Goal: Task Accomplishment & Management: Manage account settings

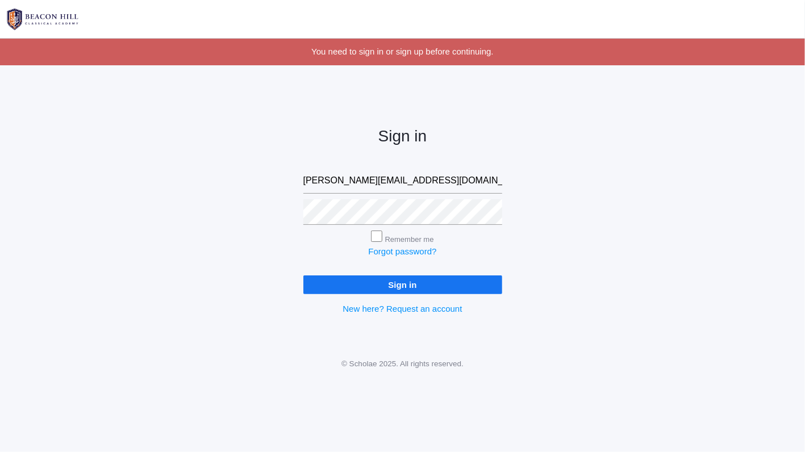
type input "[PERSON_NAME][EMAIL_ADDRESS][DOMAIN_NAME]"
click at [342, 286] on input "Sign in" at bounding box center [403, 285] width 199 height 19
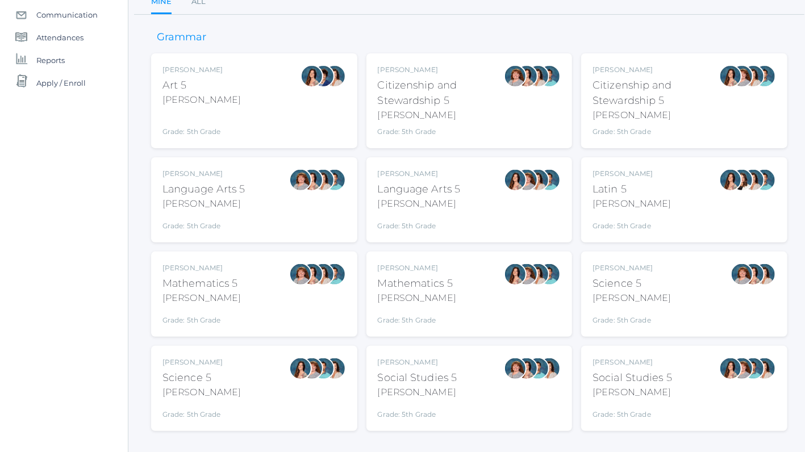
scroll to position [131, 0]
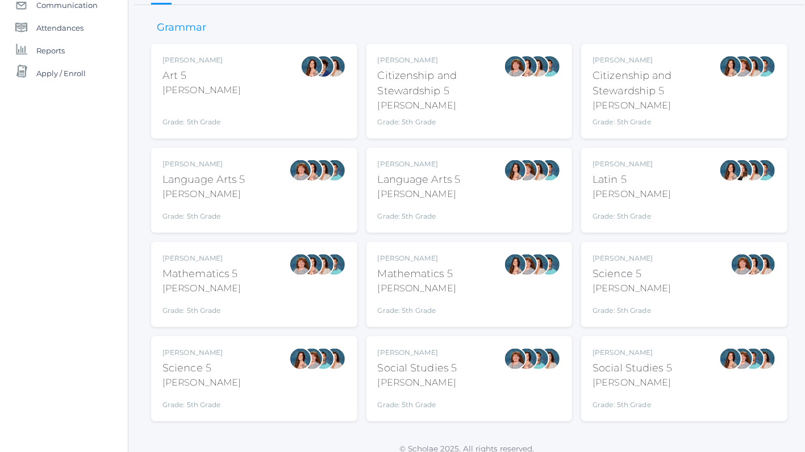
click at [402, 296] on div "Rebecca Salazar Mathematics 5 Salazar Grade: 5th Grade 05MATH" at bounding box center [417, 284] width 78 height 63
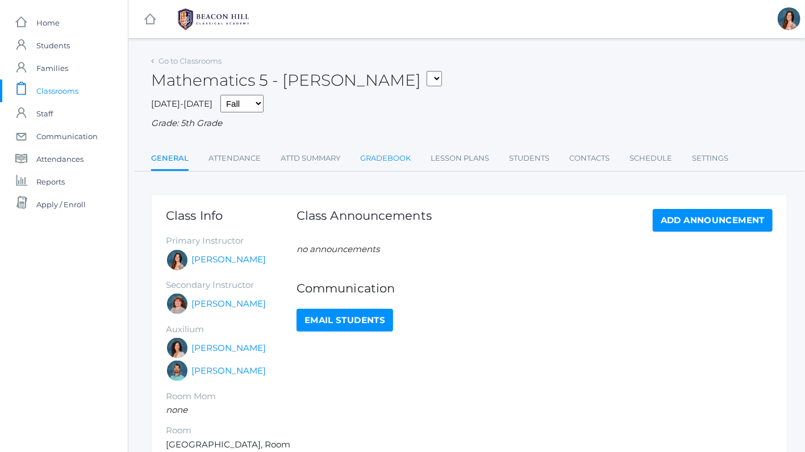
click at [385, 159] on link "Gradebook" at bounding box center [385, 158] width 51 height 23
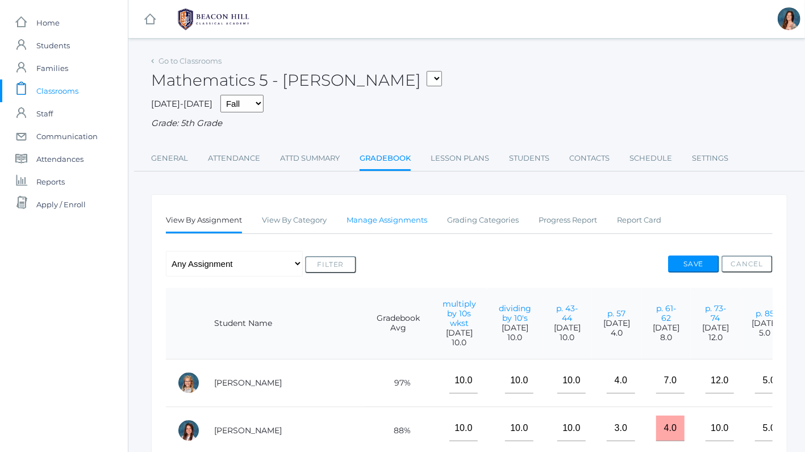
click at [384, 223] on link "Manage Assignments" at bounding box center [387, 220] width 81 height 23
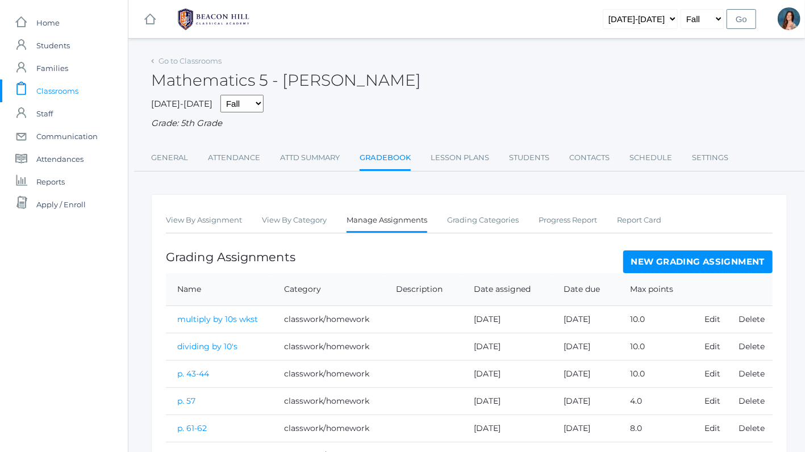
click at [654, 256] on link "New Grading Assignment" at bounding box center [698, 262] width 149 height 23
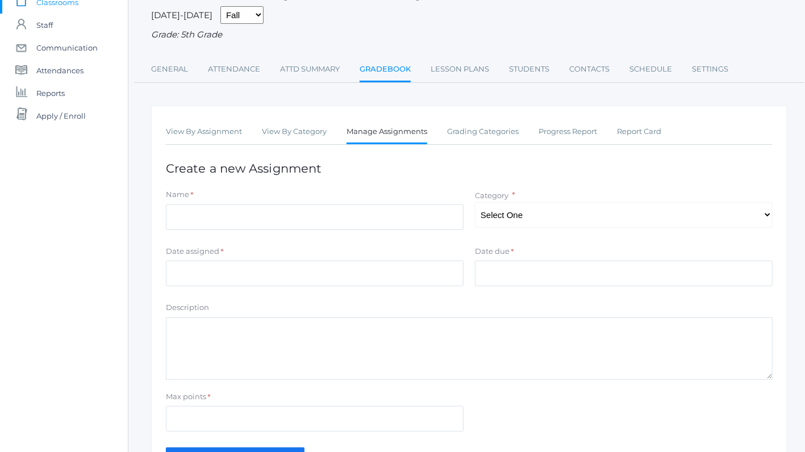
scroll to position [94, 0]
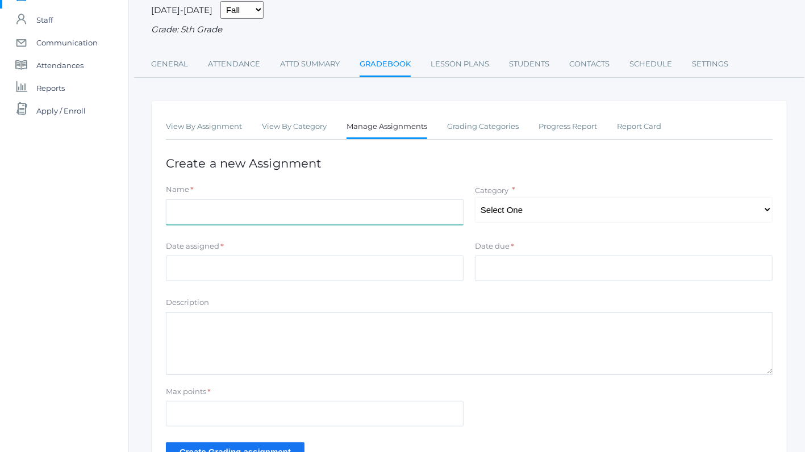
click at [181, 210] on input "Name" at bounding box center [315, 213] width 298 height 26
type input "Unit 1 Test"
select select "1040"
click option "Tests/quizzes" at bounding box center [0, 0] width 0 height 0
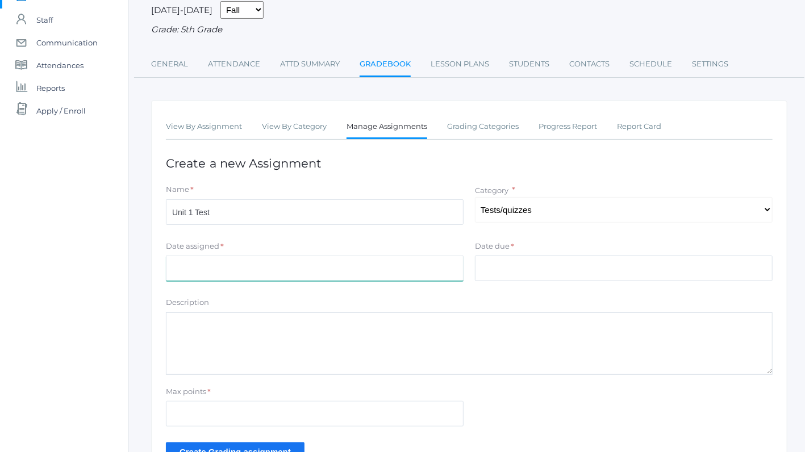
click at [182, 276] on input "Date assigned" at bounding box center [315, 269] width 298 height 26
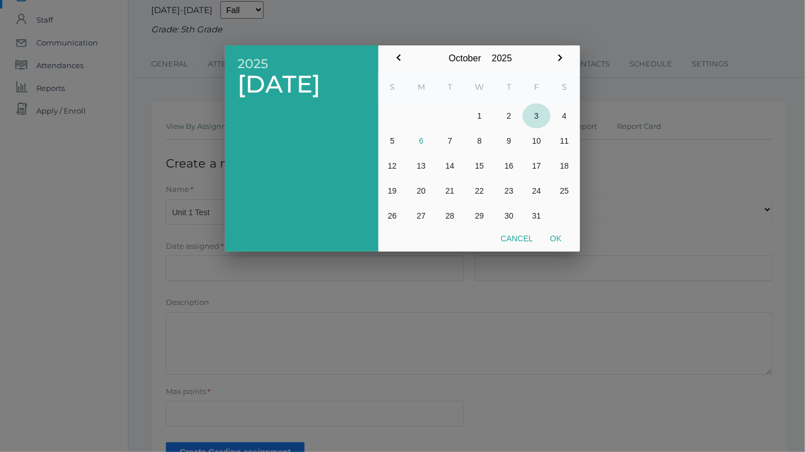
click at [538, 116] on button "3" at bounding box center [537, 115] width 28 height 25
click at [555, 237] on button "Ok" at bounding box center [556, 238] width 28 height 20
type input "[DATE]"
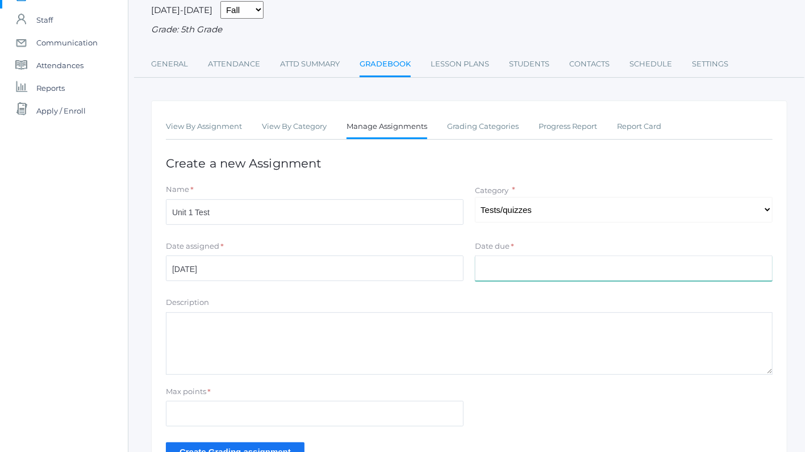
click at [487, 261] on input "Date due" at bounding box center [624, 269] width 298 height 26
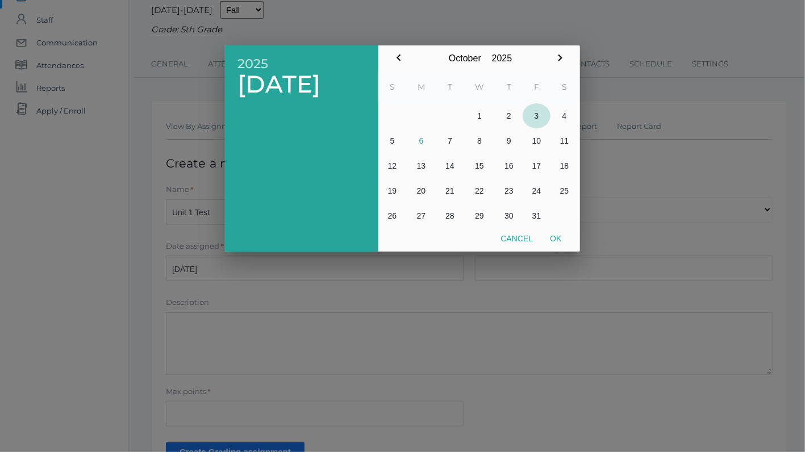
click at [538, 115] on button "3" at bounding box center [537, 115] width 28 height 25
click at [555, 232] on button "Ok" at bounding box center [556, 238] width 28 height 20
type input "[DATE]"
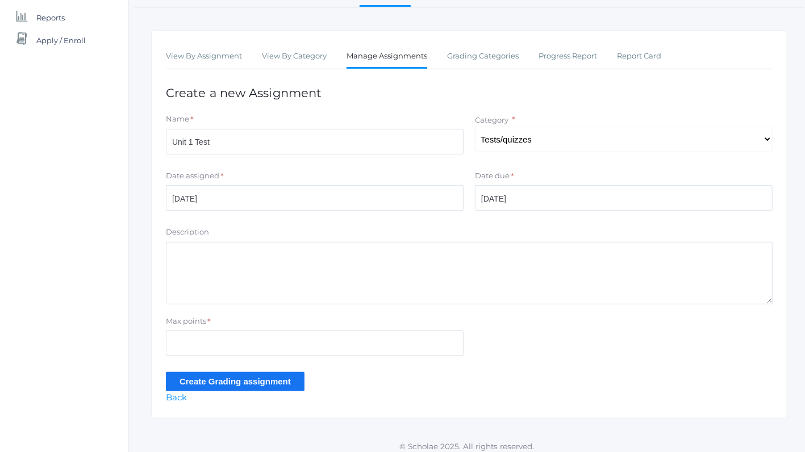
scroll to position [169, 0]
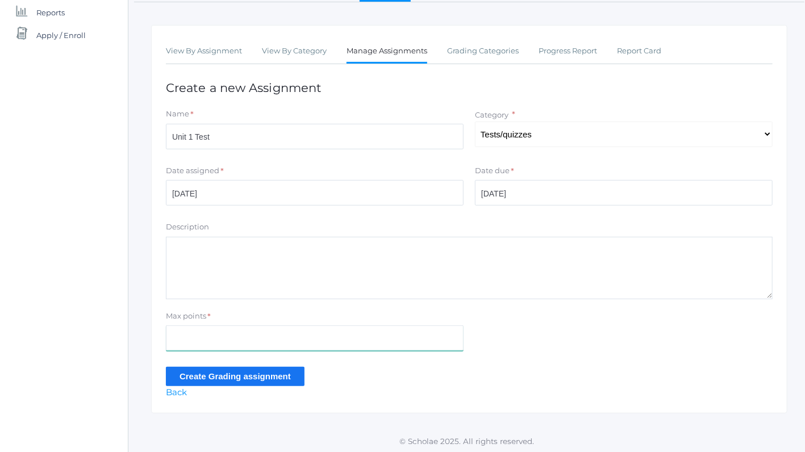
click at [186, 327] on input "Max points" at bounding box center [315, 339] width 298 height 26
type input "17"
click at [194, 379] on input "Create Grading assignment" at bounding box center [235, 376] width 139 height 19
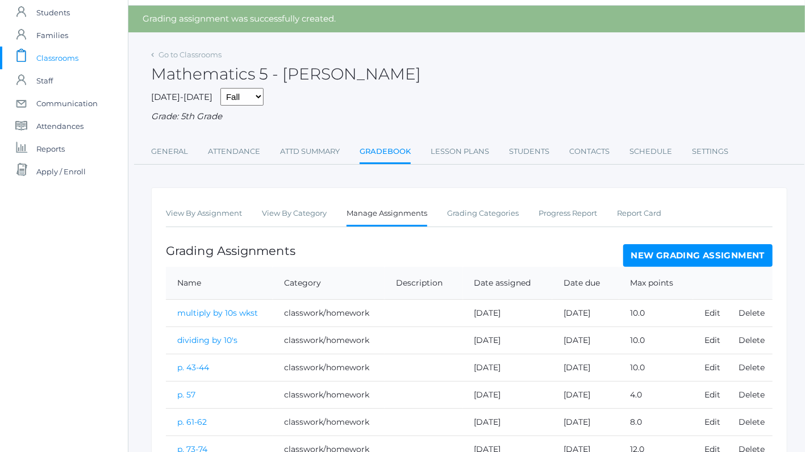
scroll to position [231, 0]
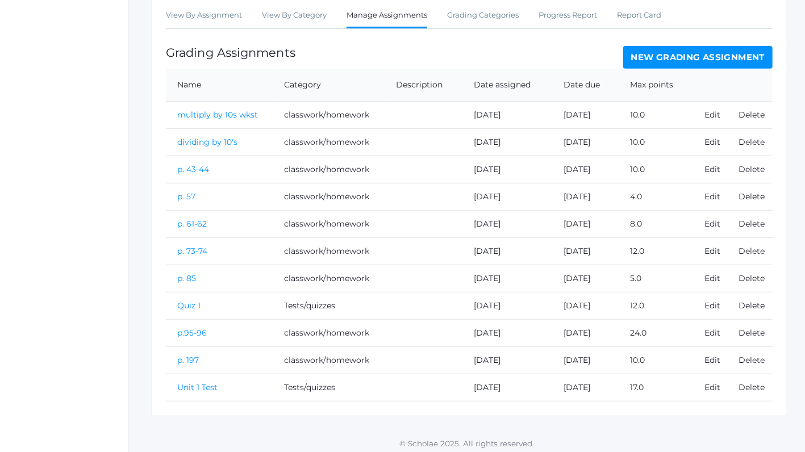
click at [190, 383] on link "Unit 1 Test" at bounding box center [197, 388] width 40 height 10
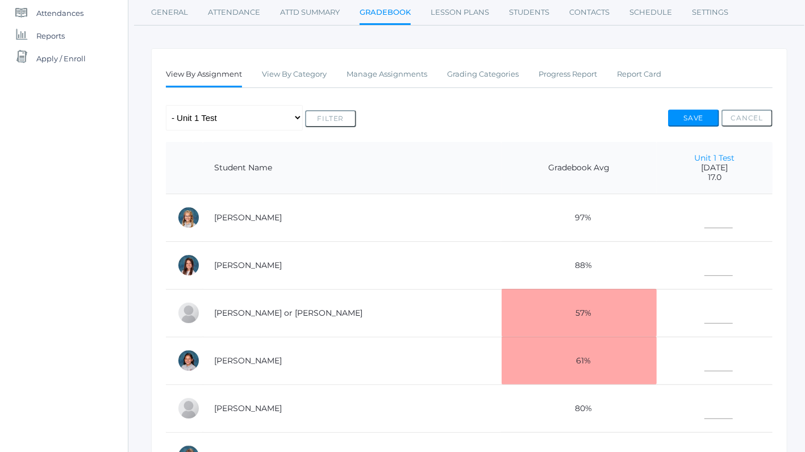
scroll to position [206, 0]
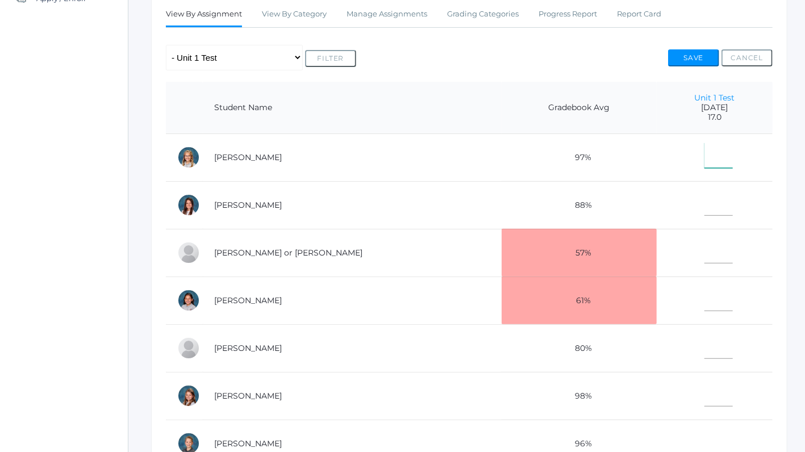
click at [708, 160] on input"] "text" at bounding box center [719, 156] width 28 height 26
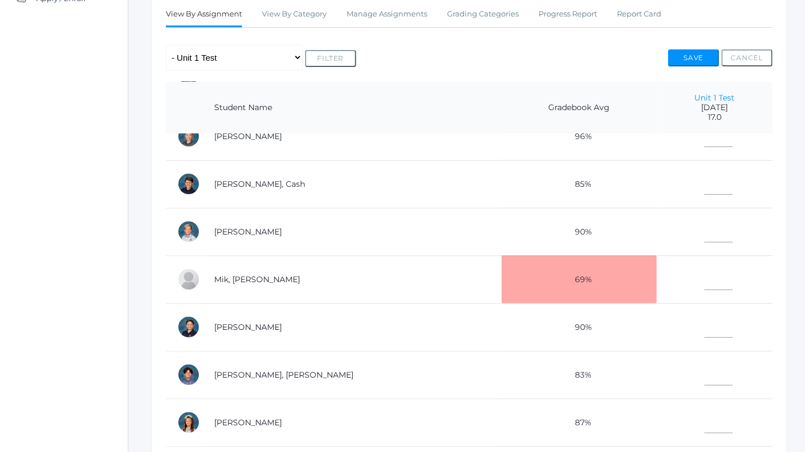
scroll to position [340, 0]
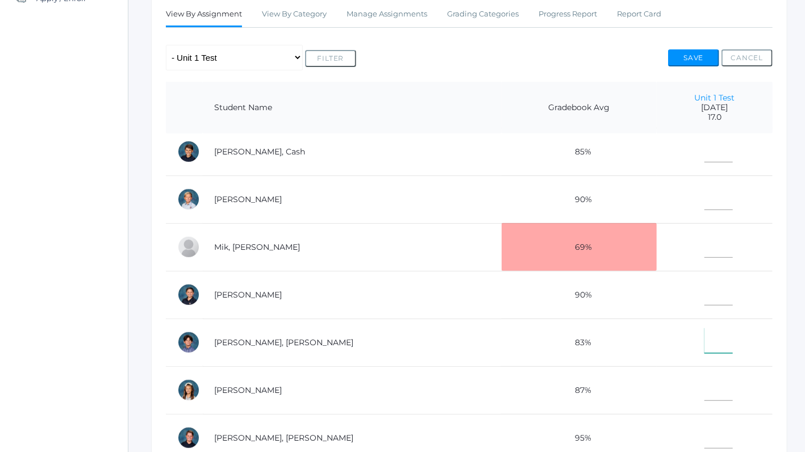
click at [705, 336] on input"] "text" at bounding box center [719, 341] width 28 height 26
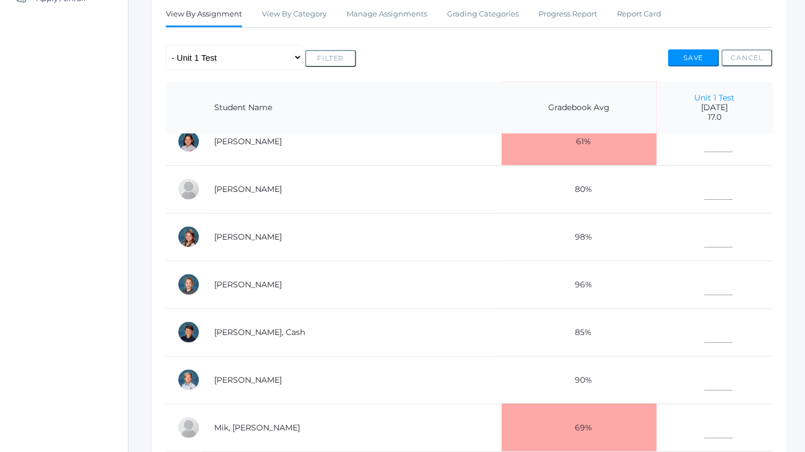
type input"] "15"
click at [705, 333] on input"] "text" at bounding box center [719, 331] width 28 height 26
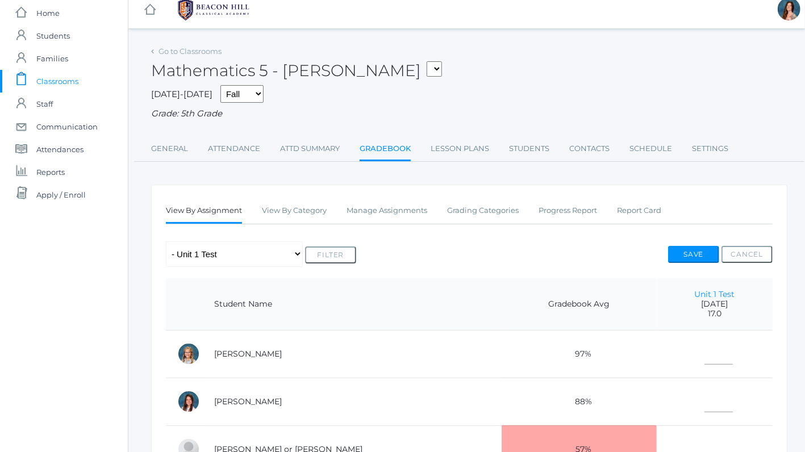
scroll to position [0, 0]
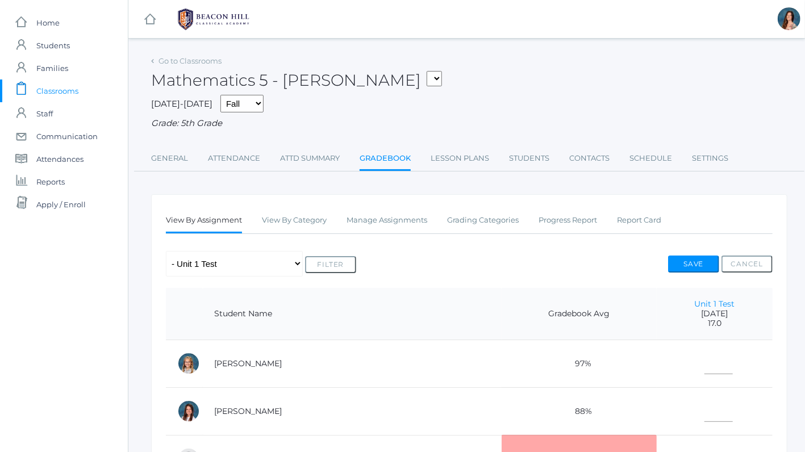
type input"] "15"
click at [705, 358] on input"] "text" at bounding box center [719, 362] width 28 height 26
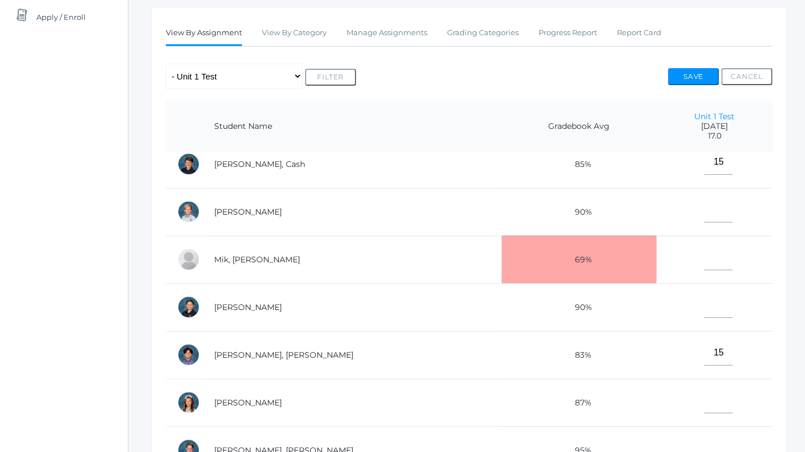
scroll to position [351, 0]
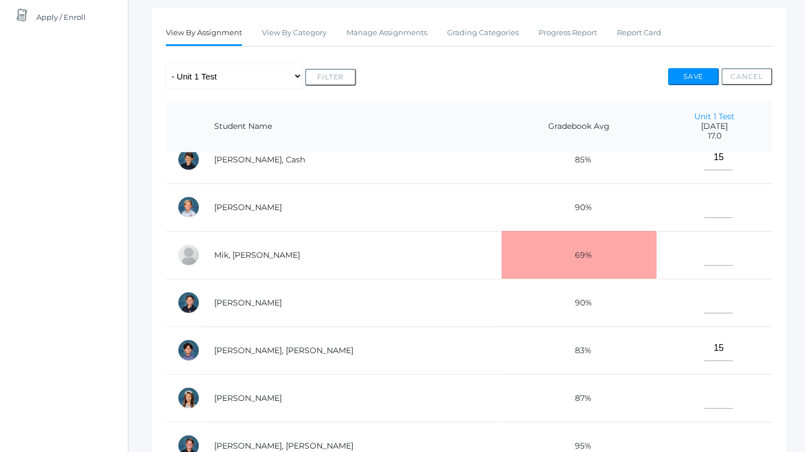
type input"] "16"
click at [705, 207] on input"] "text" at bounding box center [719, 206] width 28 height 26
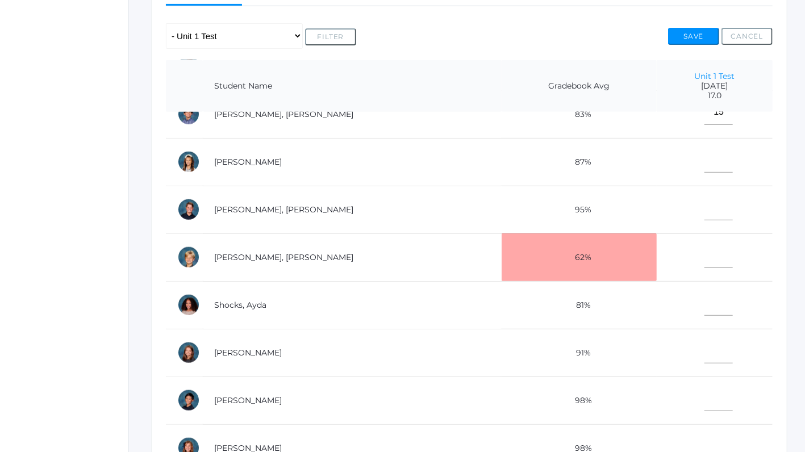
scroll to position [377, 0]
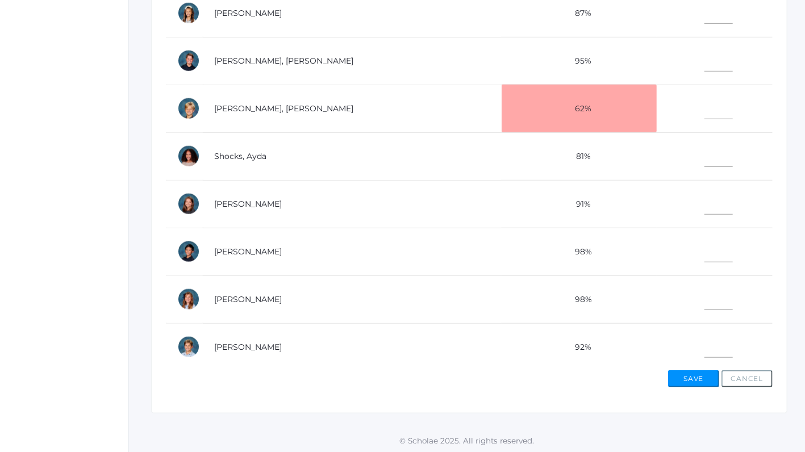
type input"] "16"
click at [705, 348] on input"] "text" at bounding box center [719, 346] width 28 height 26
type input"] "13"
click at [705, 59] on input"] "text" at bounding box center [719, 59] width 28 height 26
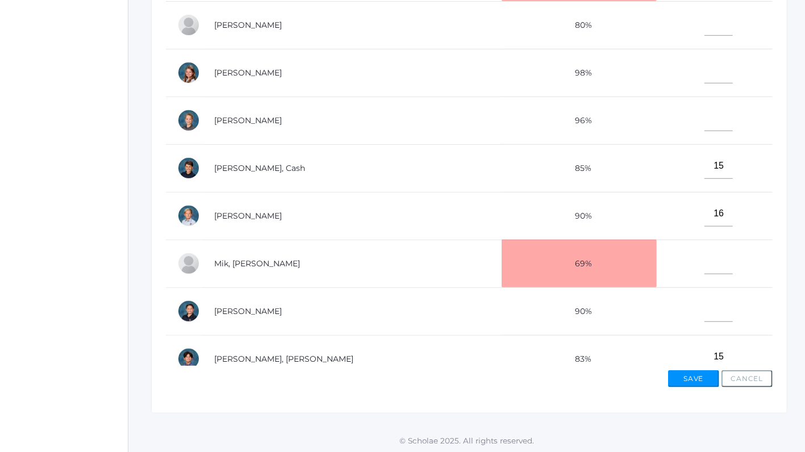
scroll to position [143, 0]
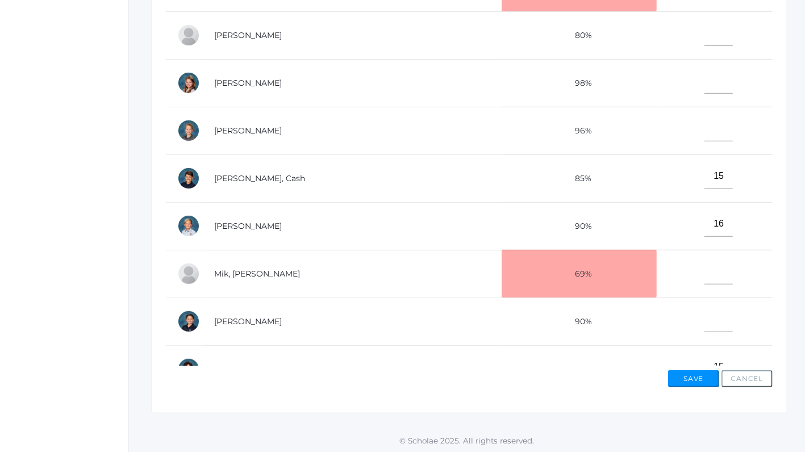
type input"] "17"
click at [705, 35] on input"] "text" at bounding box center [719, 33] width 28 height 26
type input"] "14"
click at [705, 127] on input"] "text" at bounding box center [719, 129] width 28 height 26
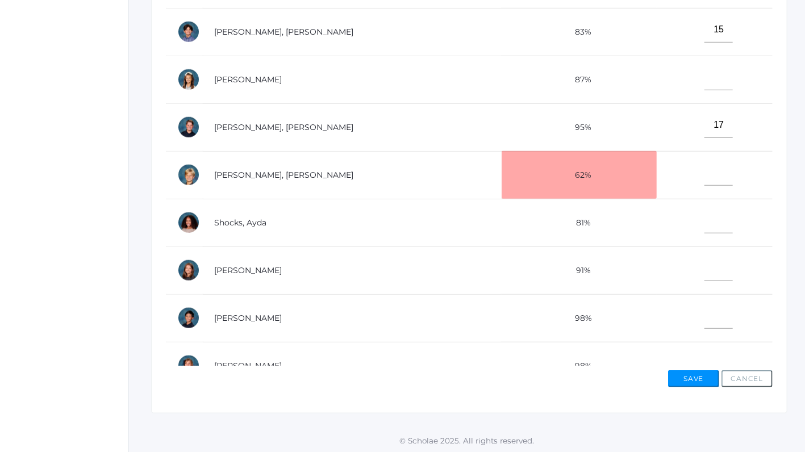
scroll to position [547, 0]
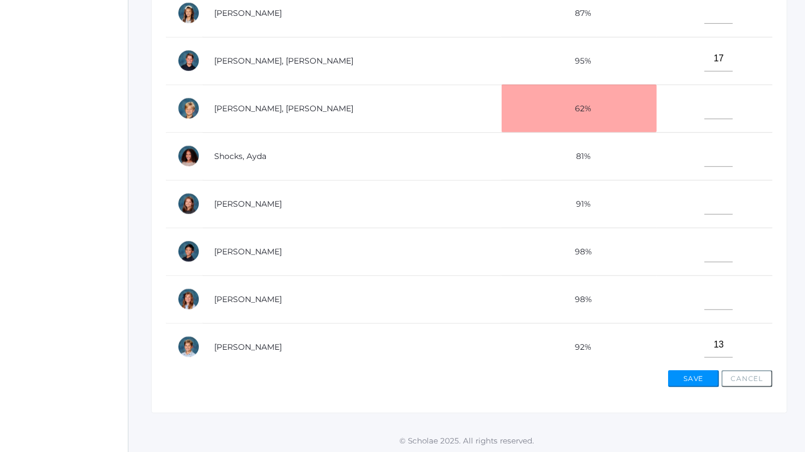
type input"] "17"
click at [705, 296] on input"] "text" at bounding box center [719, 298] width 28 height 26
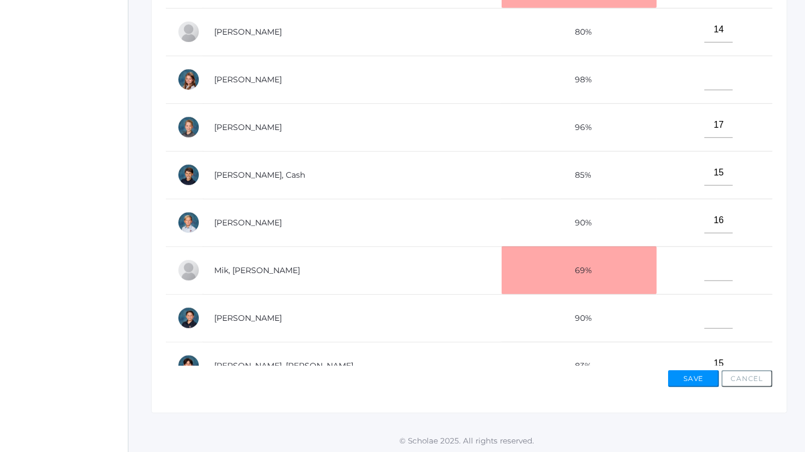
scroll to position [143, 0]
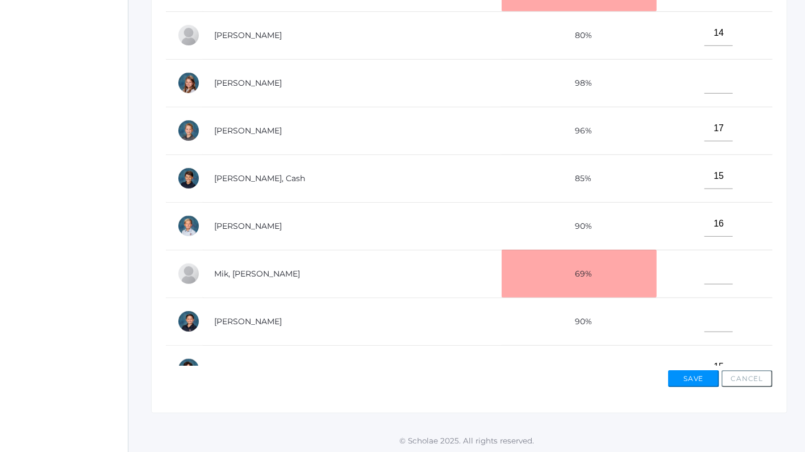
type input"] "14"
click at [709, 81] on input"] "text" at bounding box center [719, 81] width 28 height 26
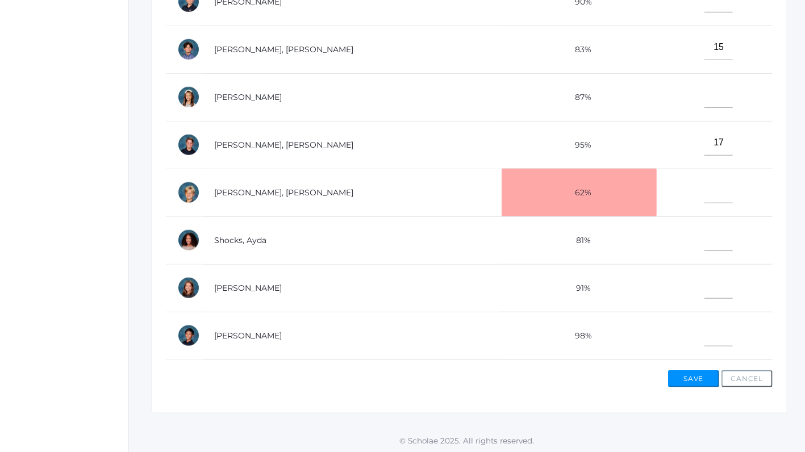
scroll to position [504, 0]
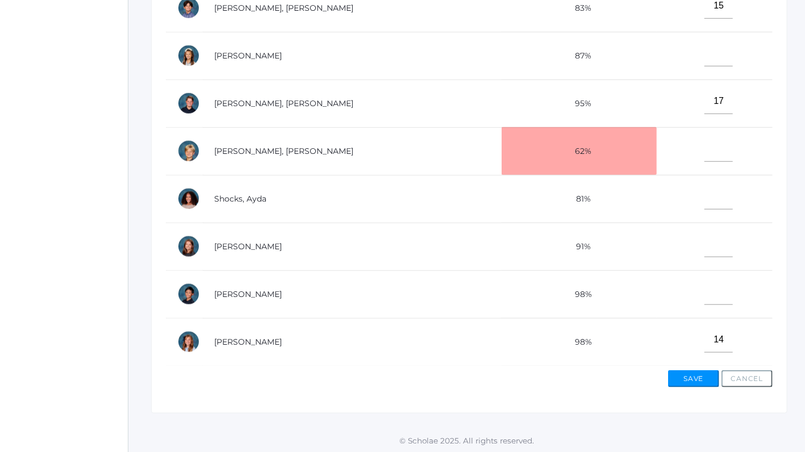
type input"] "16"
click at [705, 296] on input"] "text" at bounding box center [719, 293] width 28 height 26
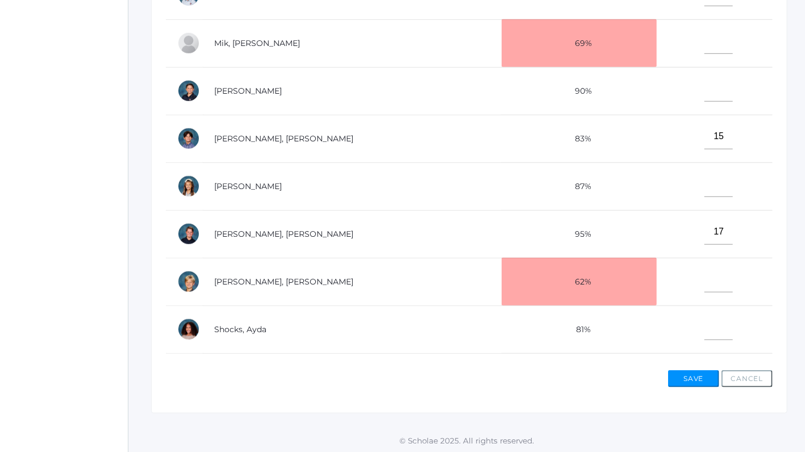
scroll to position [292, 0]
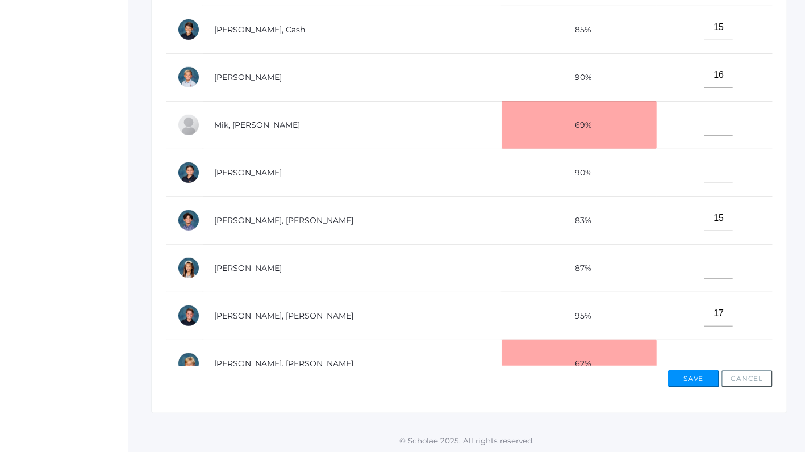
type input"] "14"
click at [705, 118] on input"] "text" at bounding box center [719, 123] width 28 height 26
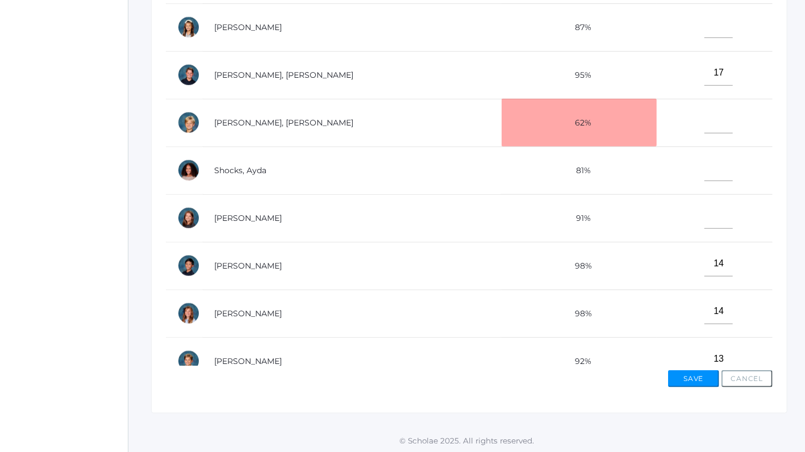
scroll to position [547, 0]
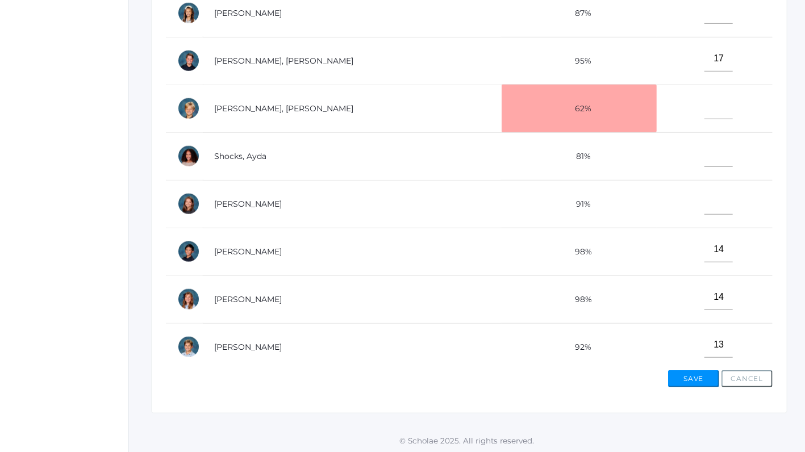
type input"] "13"
click at [705, 155] on input"] "text" at bounding box center [719, 155] width 28 height 26
type input"] "15"
click at [705, 14] on input"] "text" at bounding box center [719, 11] width 28 height 26
type input"] "16"
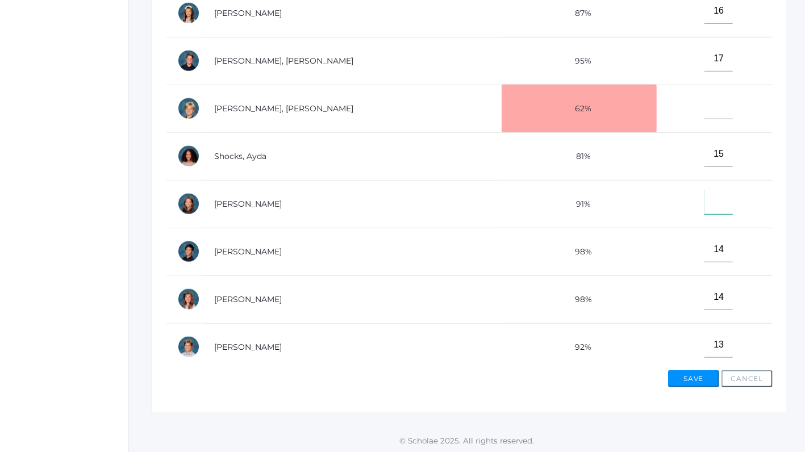
click at [705, 201] on input"] "text" at bounding box center [719, 202] width 28 height 26
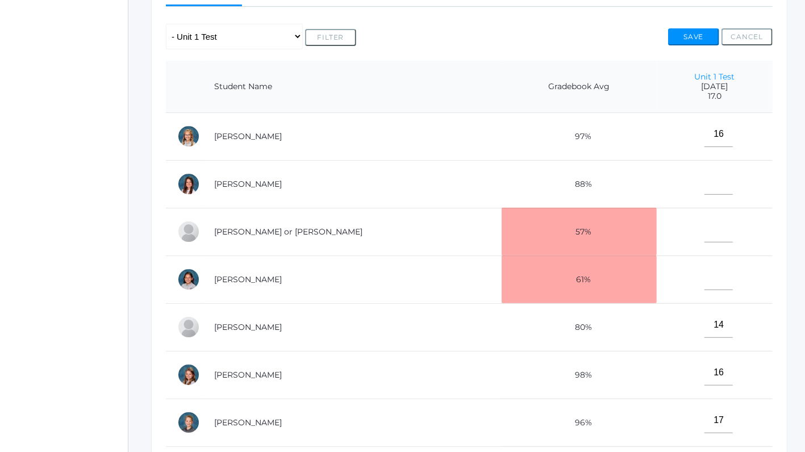
scroll to position [208, 0]
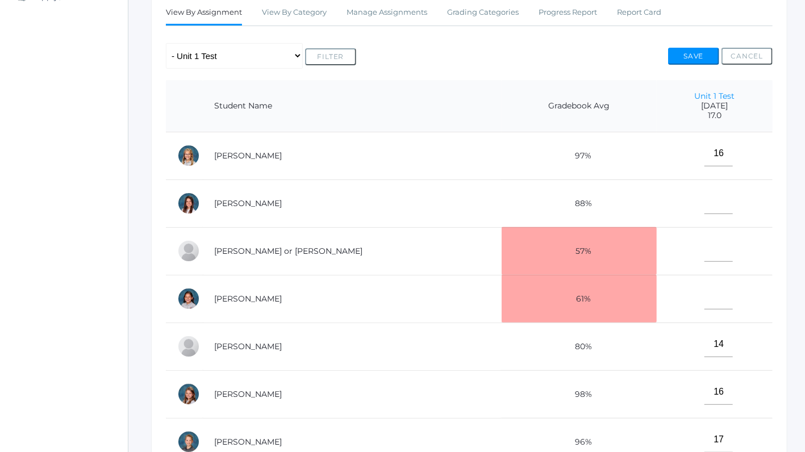
type input"] "15"
click at [705, 204] on input"] "text" at bounding box center [719, 202] width 28 height 26
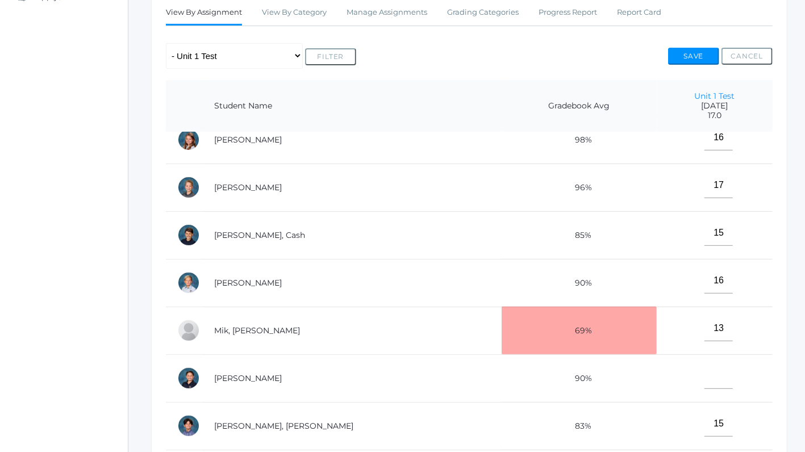
scroll to position [372, 0]
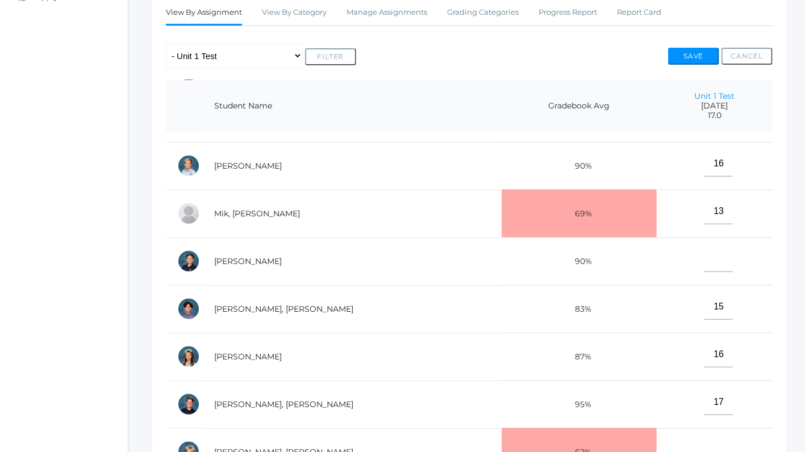
type input"] "14"
click at [705, 263] on input"] "text" at bounding box center [719, 260] width 28 height 26
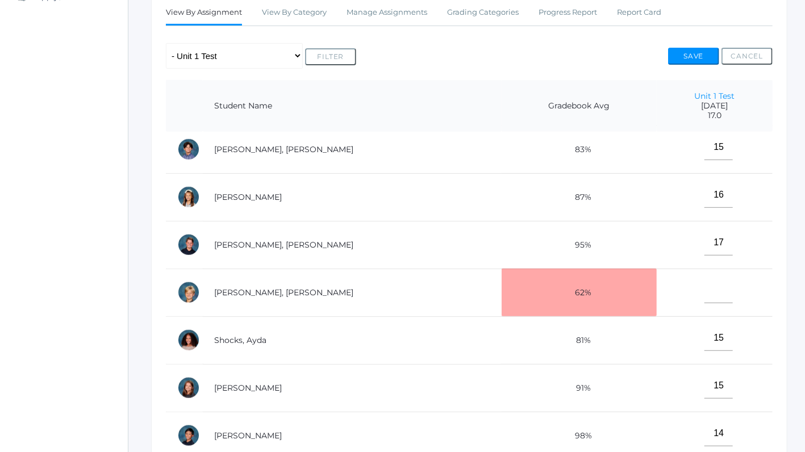
scroll to position [547, 0]
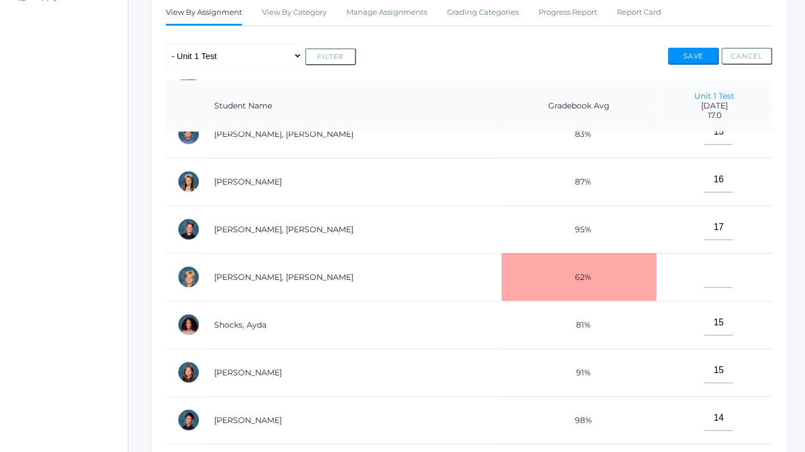
type input"] "0"
click at [705, 275] on input"] "text" at bounding box center [719, 276] width 28 height 26
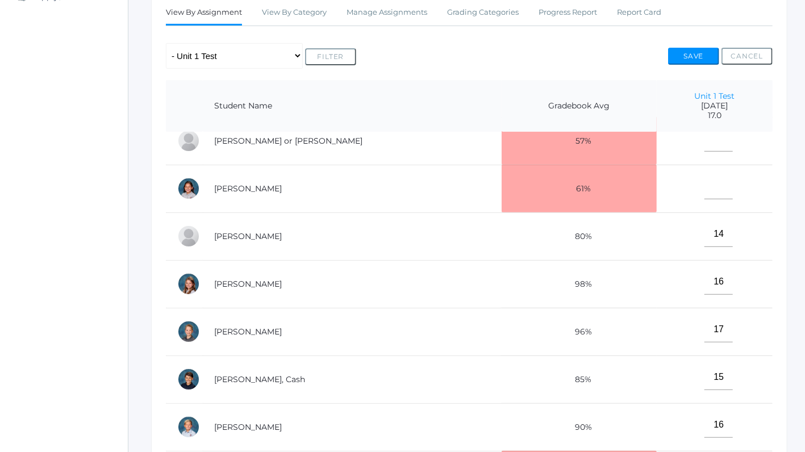
scroll to position [26, 0]
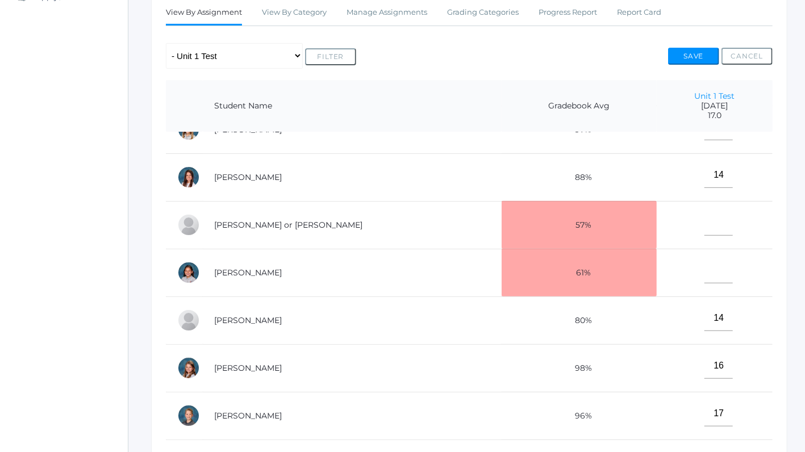
type input"] "13"
click at [705, 275] on input"] "text" at bounding box center [719, 271] width 28 height 26
type input"] "9"
click at [705, 230] on input"] "text" at bounding box center [719, 223] width 28 height 26
type input"] "8"
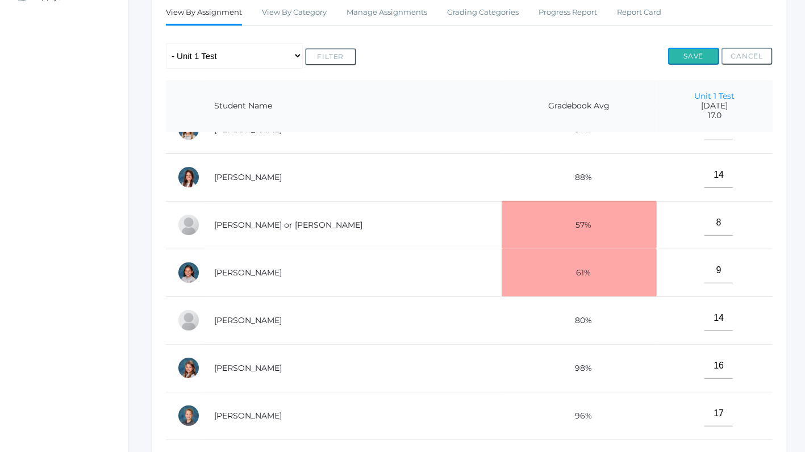
click at [676, 55] on button "Save" at bounding box center [693, 56] width 51 height 17
